Goal: Information Seeking & Learning: Understand process/instructions

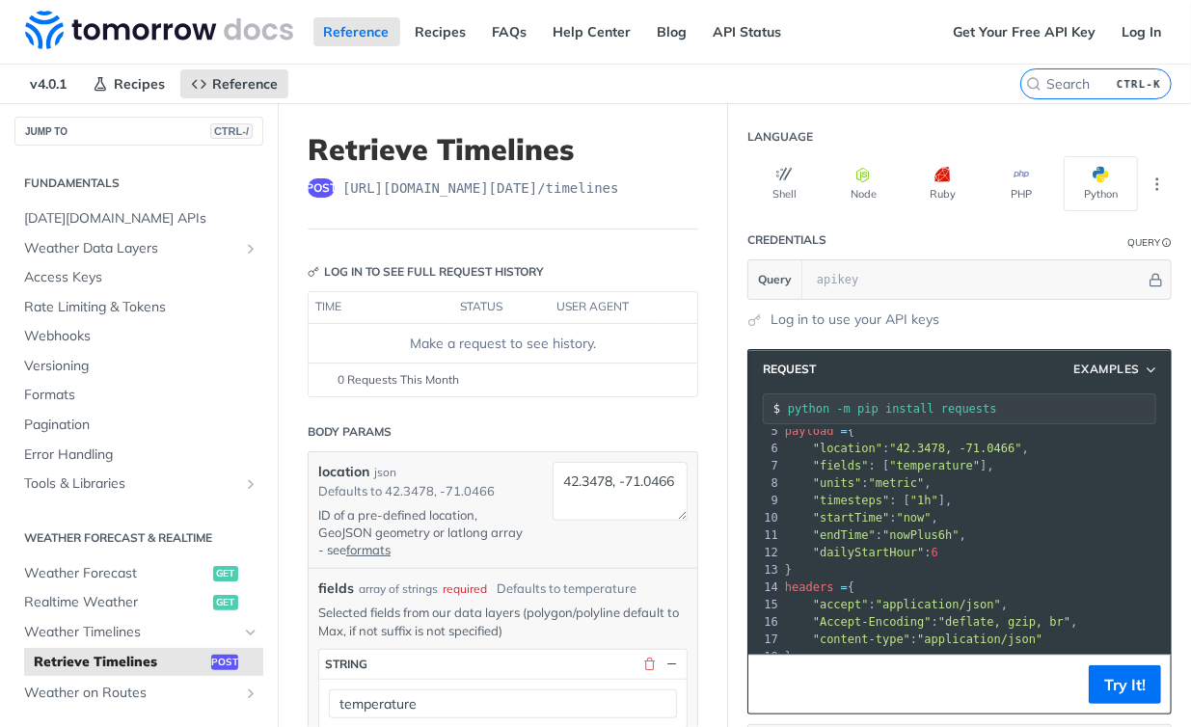
scroll to position [177, 0]
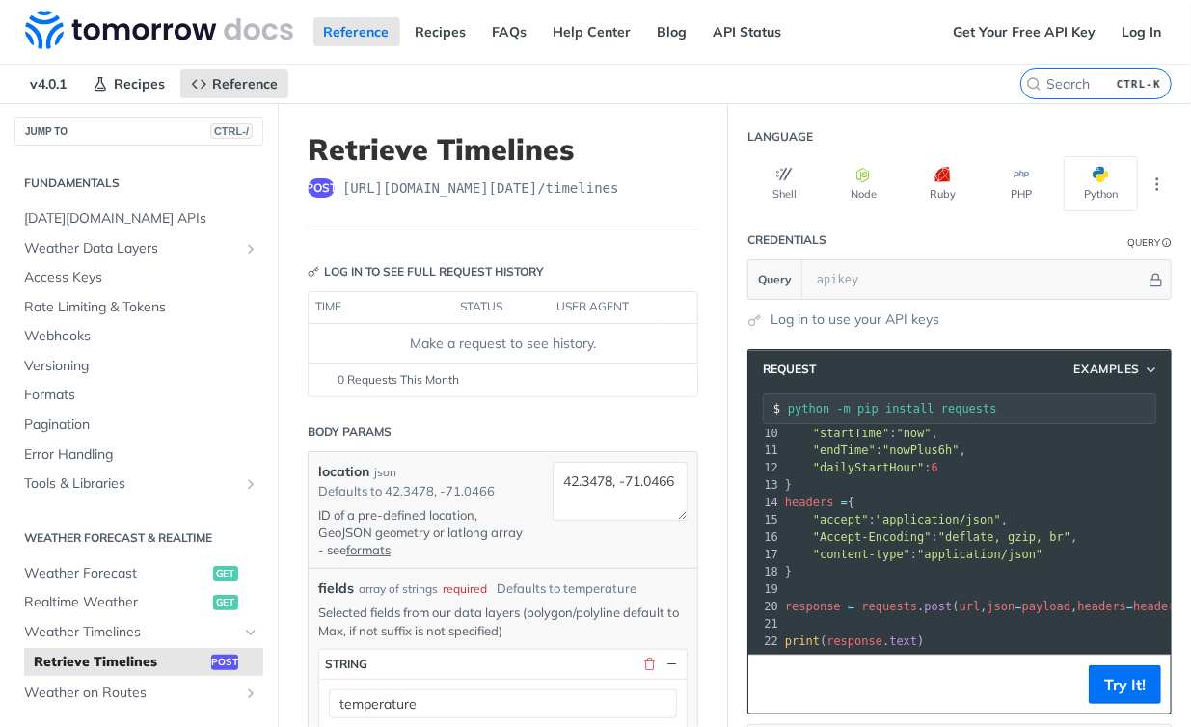
click at [1055, 70] on label "CTRL-K" at bounding box center [1095, 83] width 151 height 31
click at [1055, 75] on input "CTRL-K" at bounding box center [1072, 83] width 197 height 17
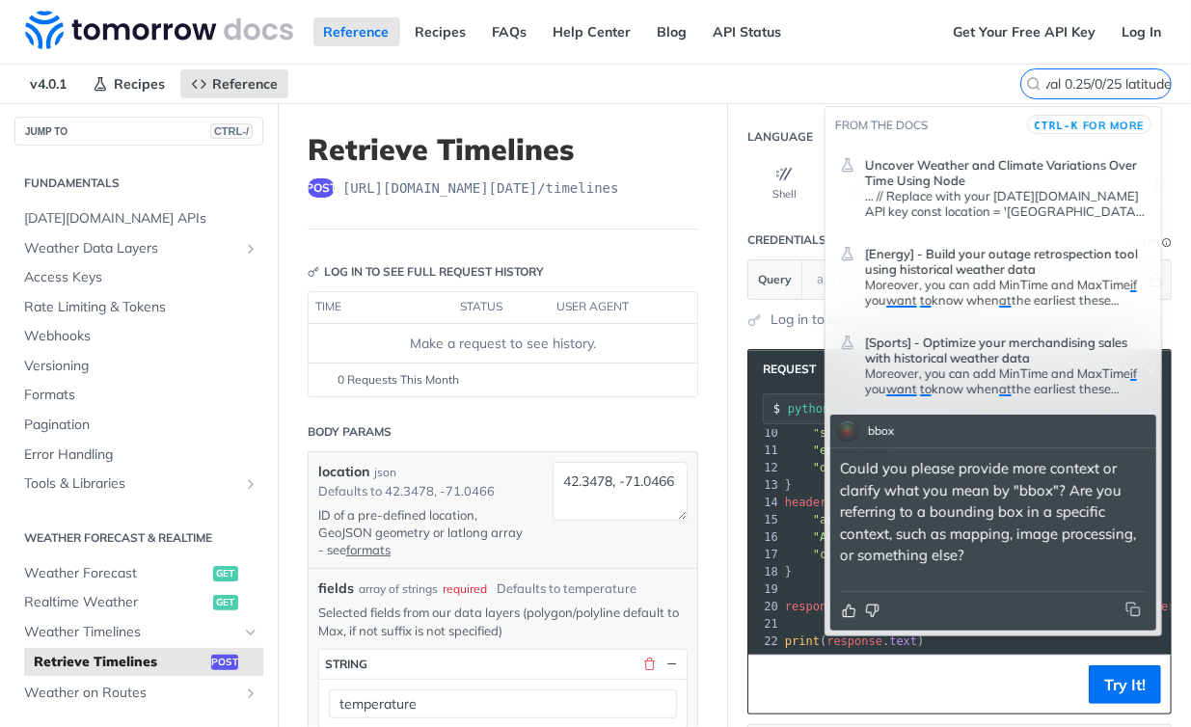
scroll to position [0, 0]
drag, startPoint x: 927, startPoint y: 519, endPoint x: 1019, endPoint y: 518, distance: 92.6
click at [1019, 518] on p "Could you please provide more context or clarify what you mean by "bbox"? Are y…" at bounding box center [993, 512] width 307 height 109
copy p "bounding box"
click at [1098, 81] on input "I want to get all positions weather on boundary box area at interval 0.25/0/25 …" at bounding box center [1072, 83] width 197 height 17
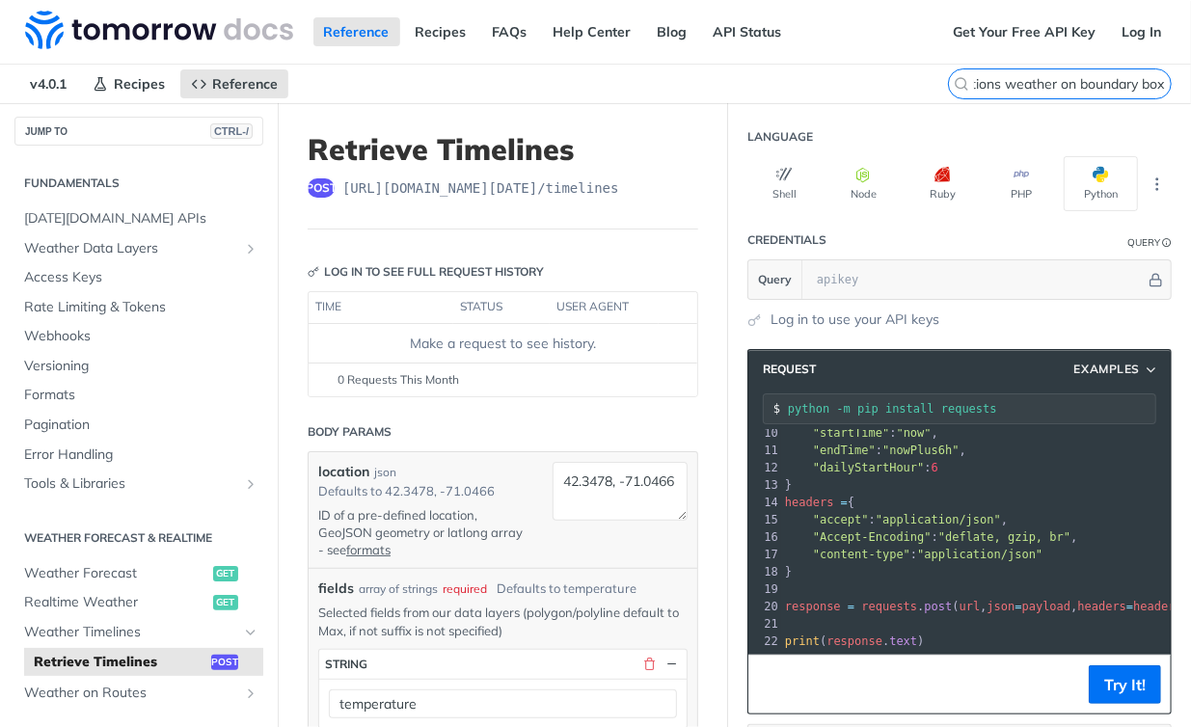
scroll to position [0, 152]
paste input "bounding box"
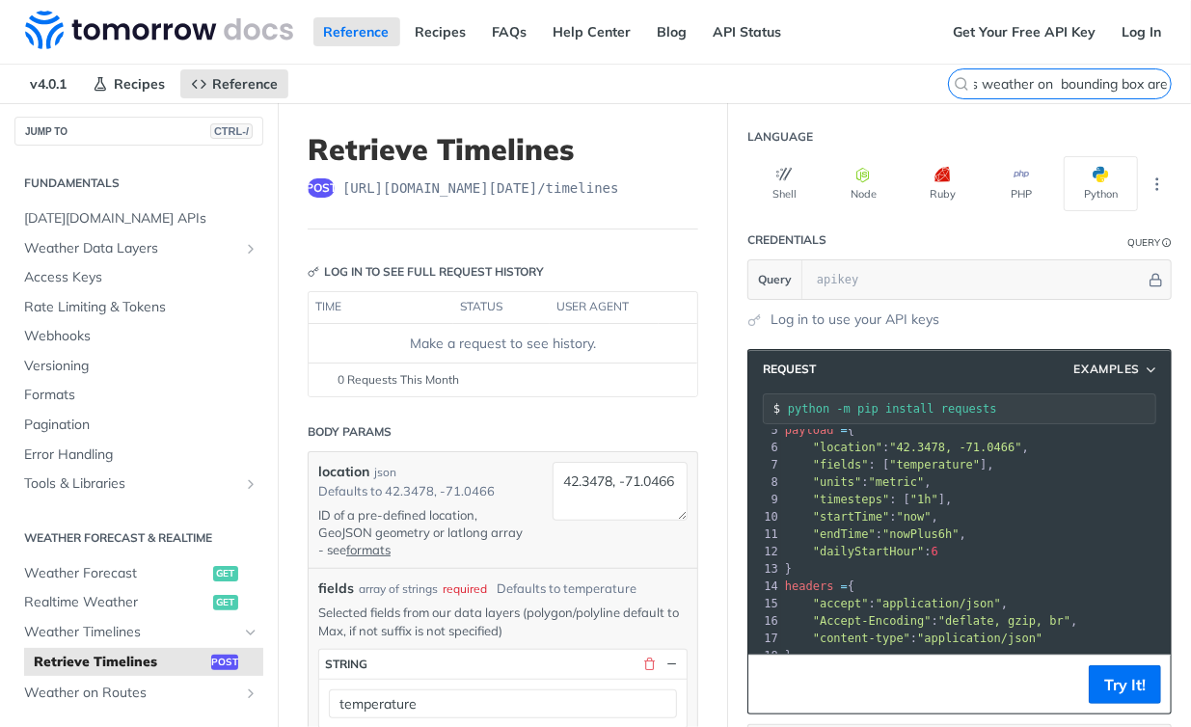
scroll to position [0, 0]
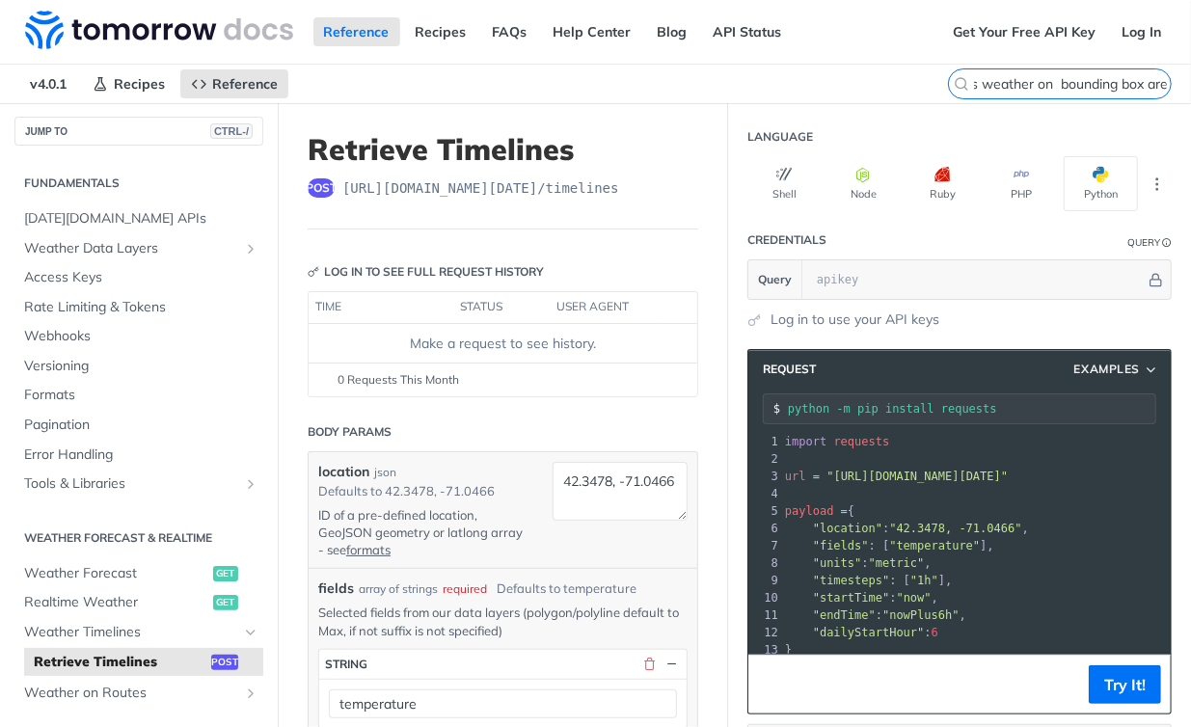
type input "I want to get all positions weather on bounding box area at interval 0.25/0/25 …"
click at [923, 446] on div "1 import requests 2 ​ 3 url = "[URL][DOMAIN_NAME][DATE]" 4 ​ 5 payload = { 6 "l…" at bounding box center [976, 624] width 390 height 382
click at [1078, 183] on button "Python" at bounding box center [1101, 183] width 74 height 55
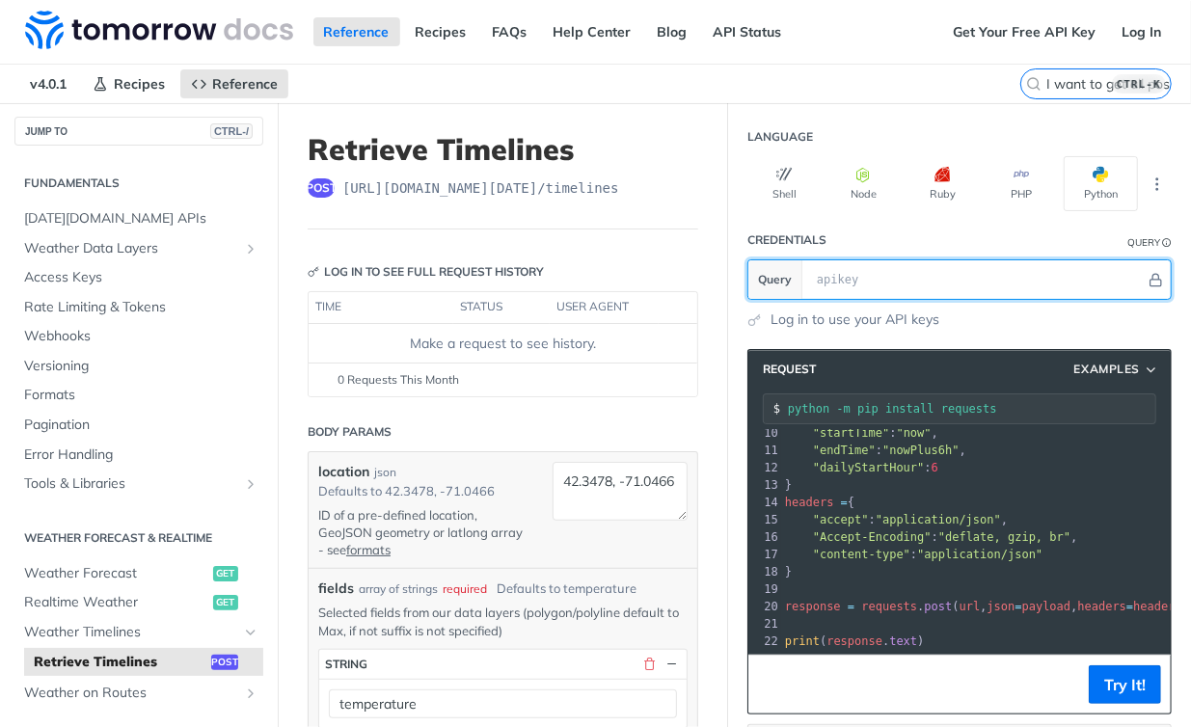
click at [985, 284] on input "text" at bounding box center [976, 279] width 338 height 39
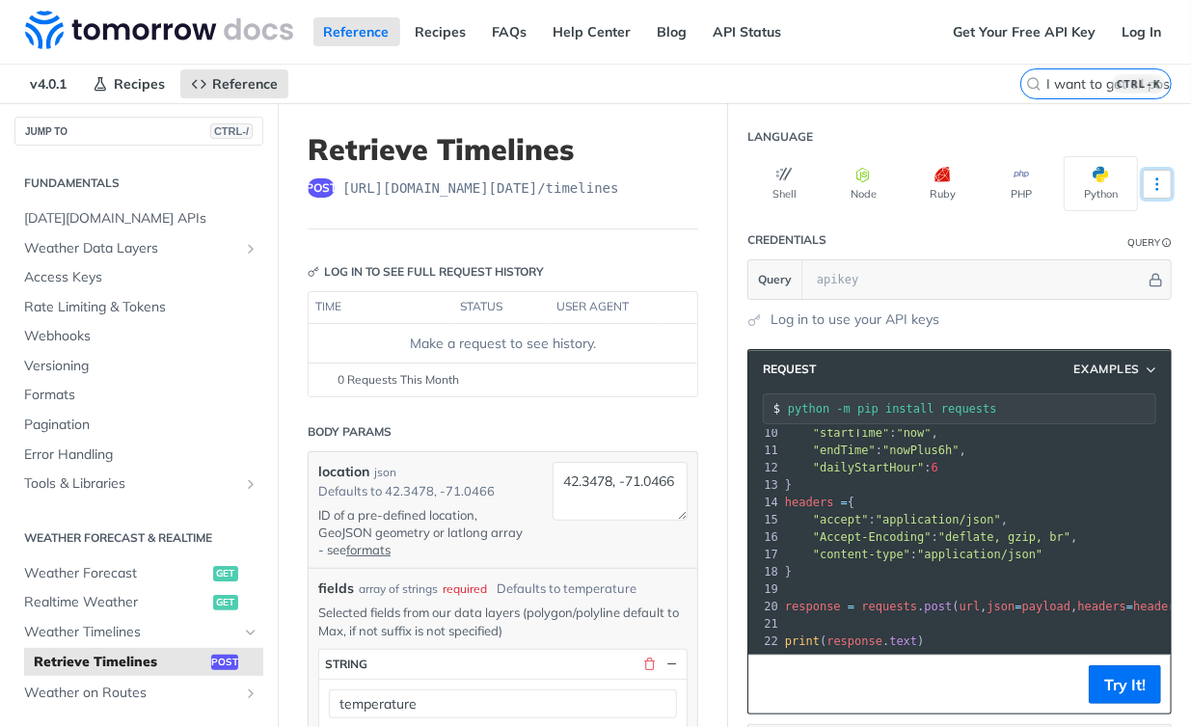
click at [1147, 193] on button "More Languages" at bounding box center [1157, 184] width 29 height 29
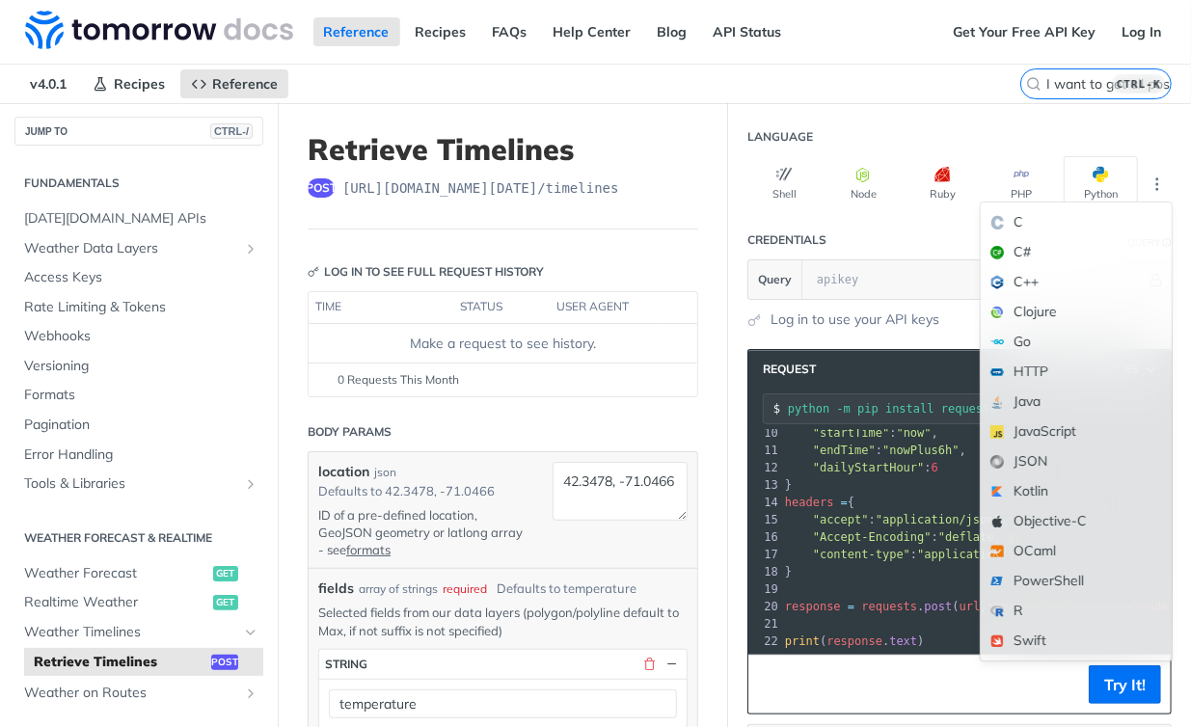
click at [846, 476] on pre "}" at bounding box center [976, 484] width 390 height 17
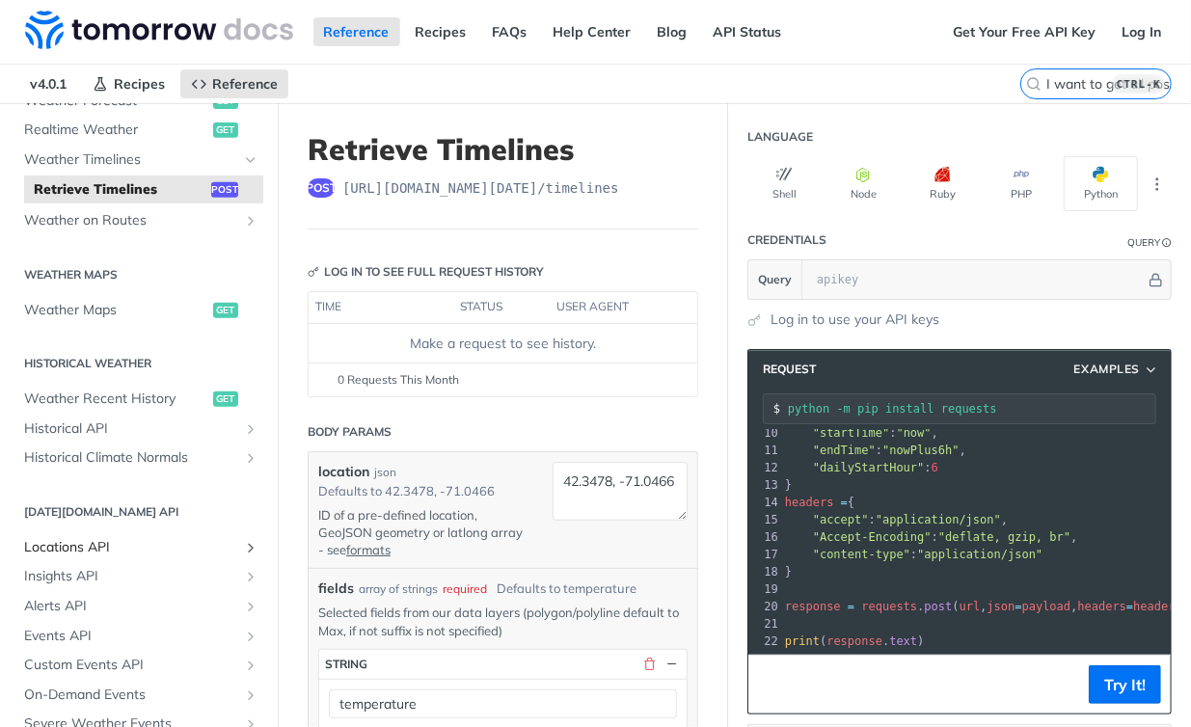
scroll to position [488, 0]
